Goal: Transaction & Acquisition: Download file/media

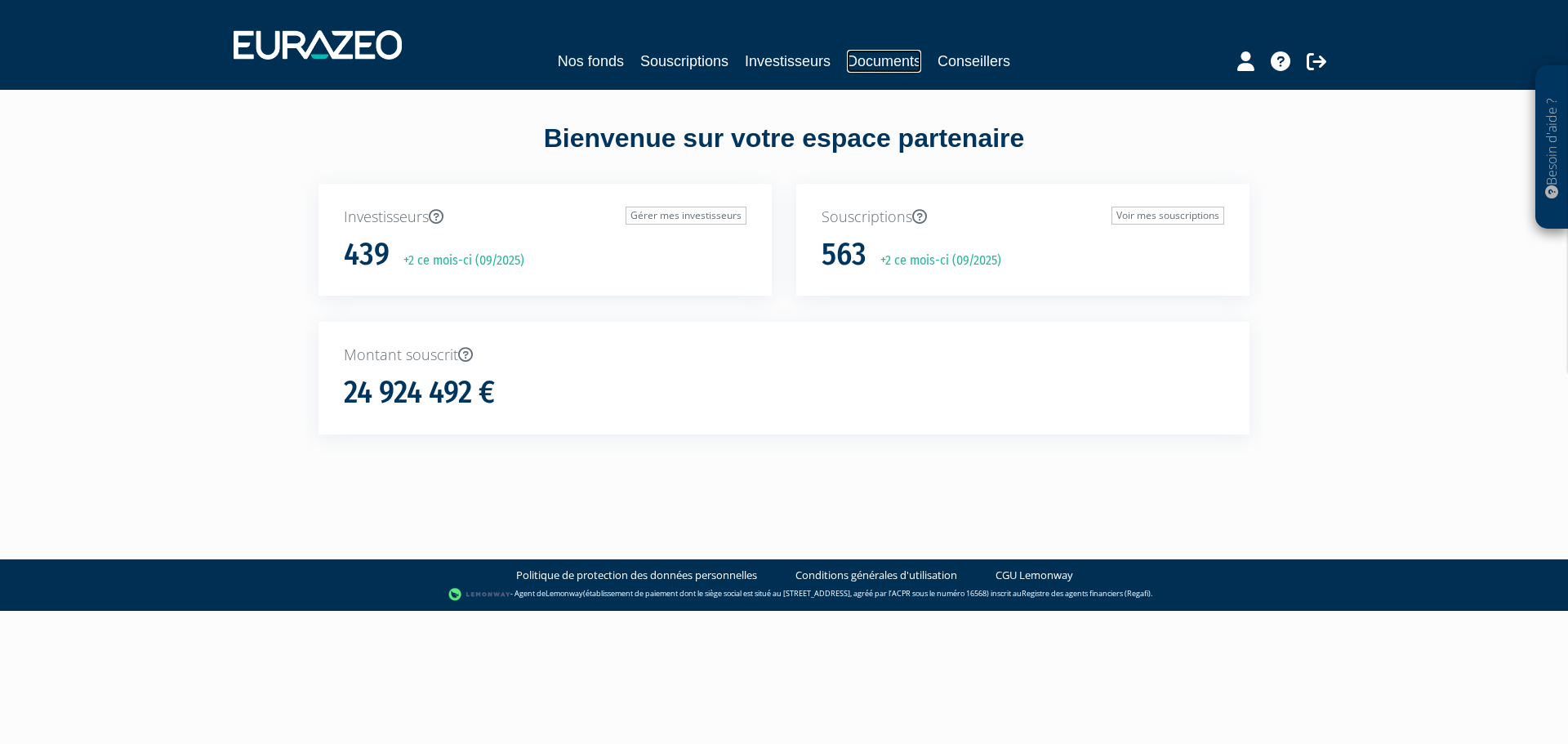
click at [855, 60] on link "Documents" at bounding box center [884, 61] width 74 height 23
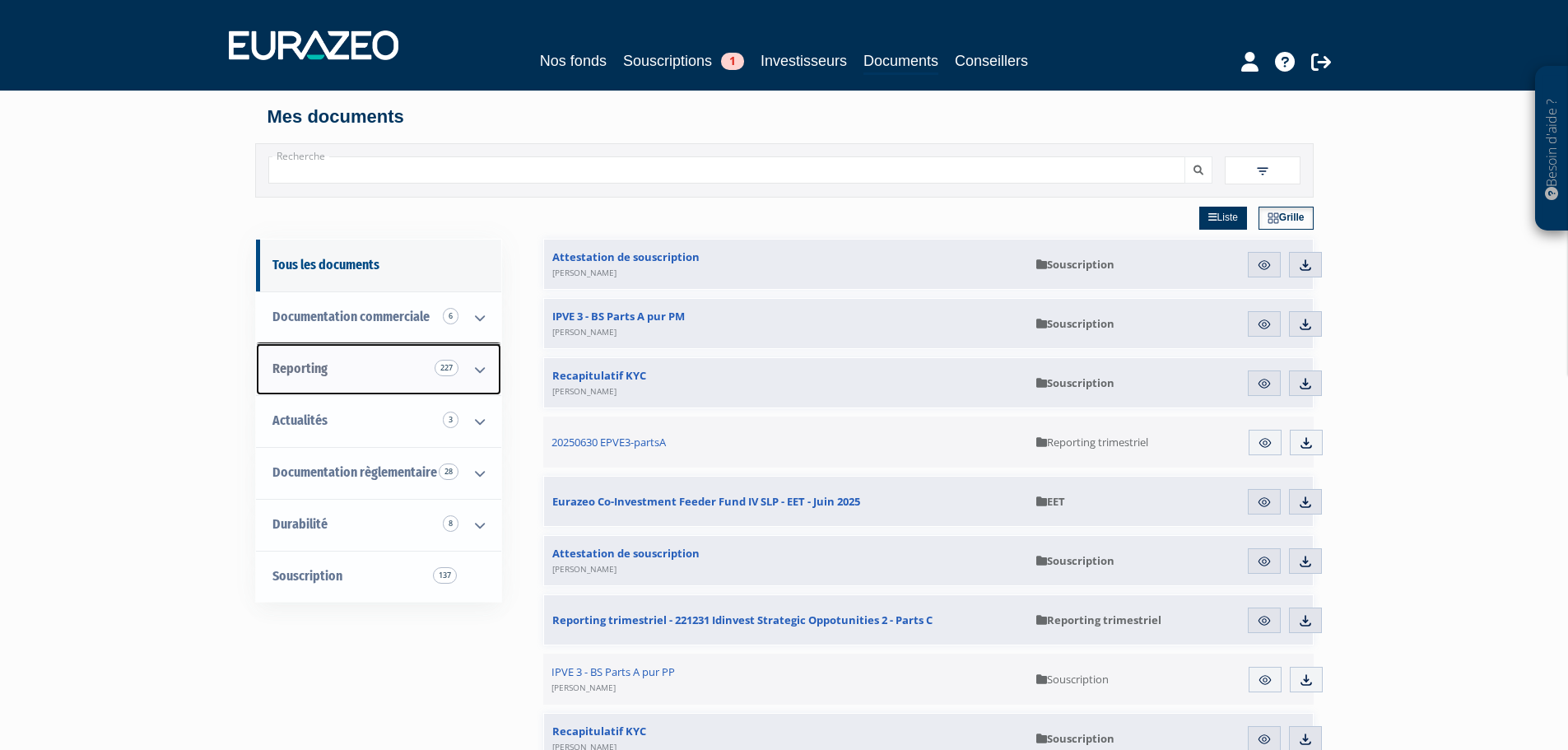
click at [303, 367] on span "Reporting 227" at bounding box center [300, 368] width 55 height 16
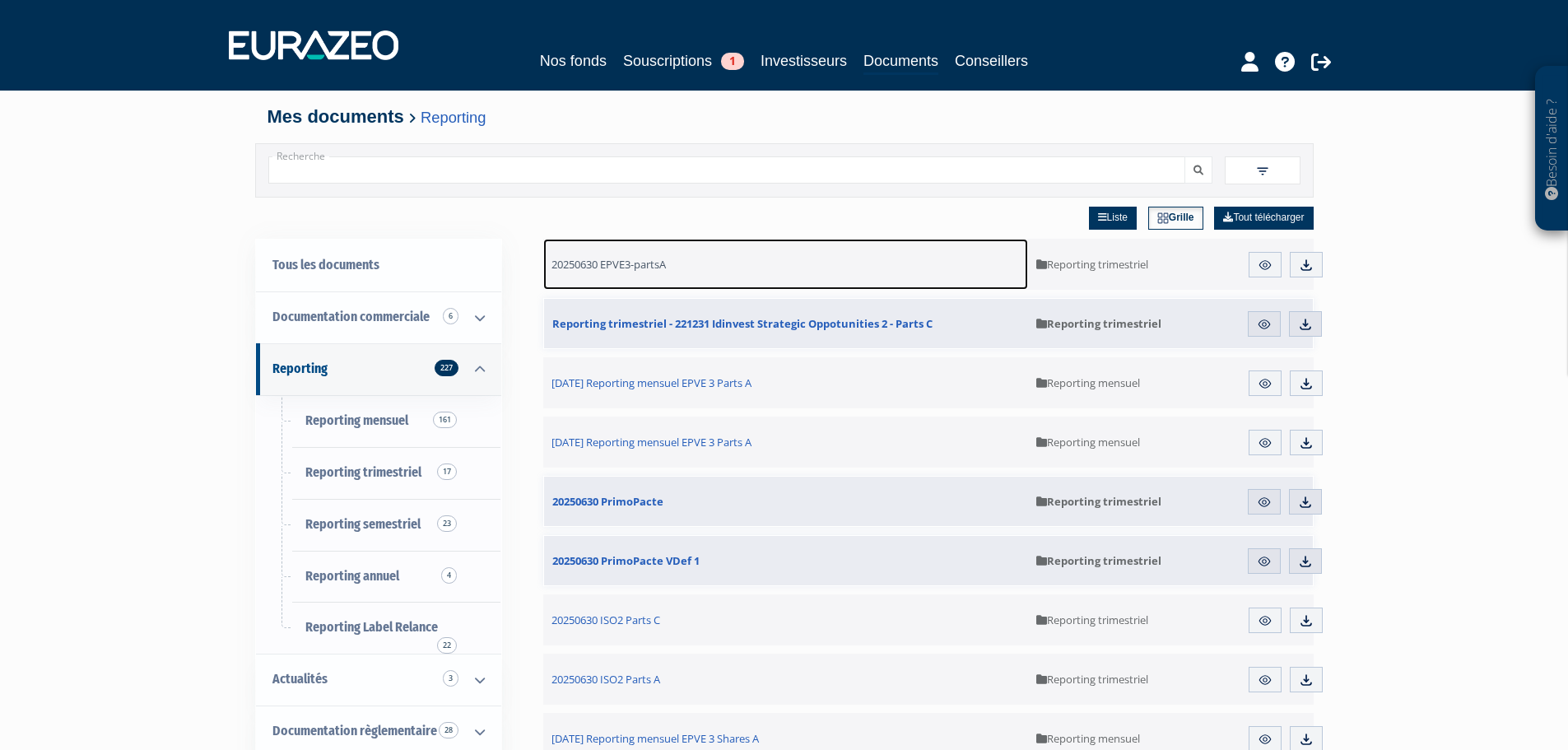
click at [611, 263] on span "20250630 EPVE3-partsA" at bounding box center [608, 265] width 114 height 15
